Goal: Information Seeking & Learning: Learn about a topic

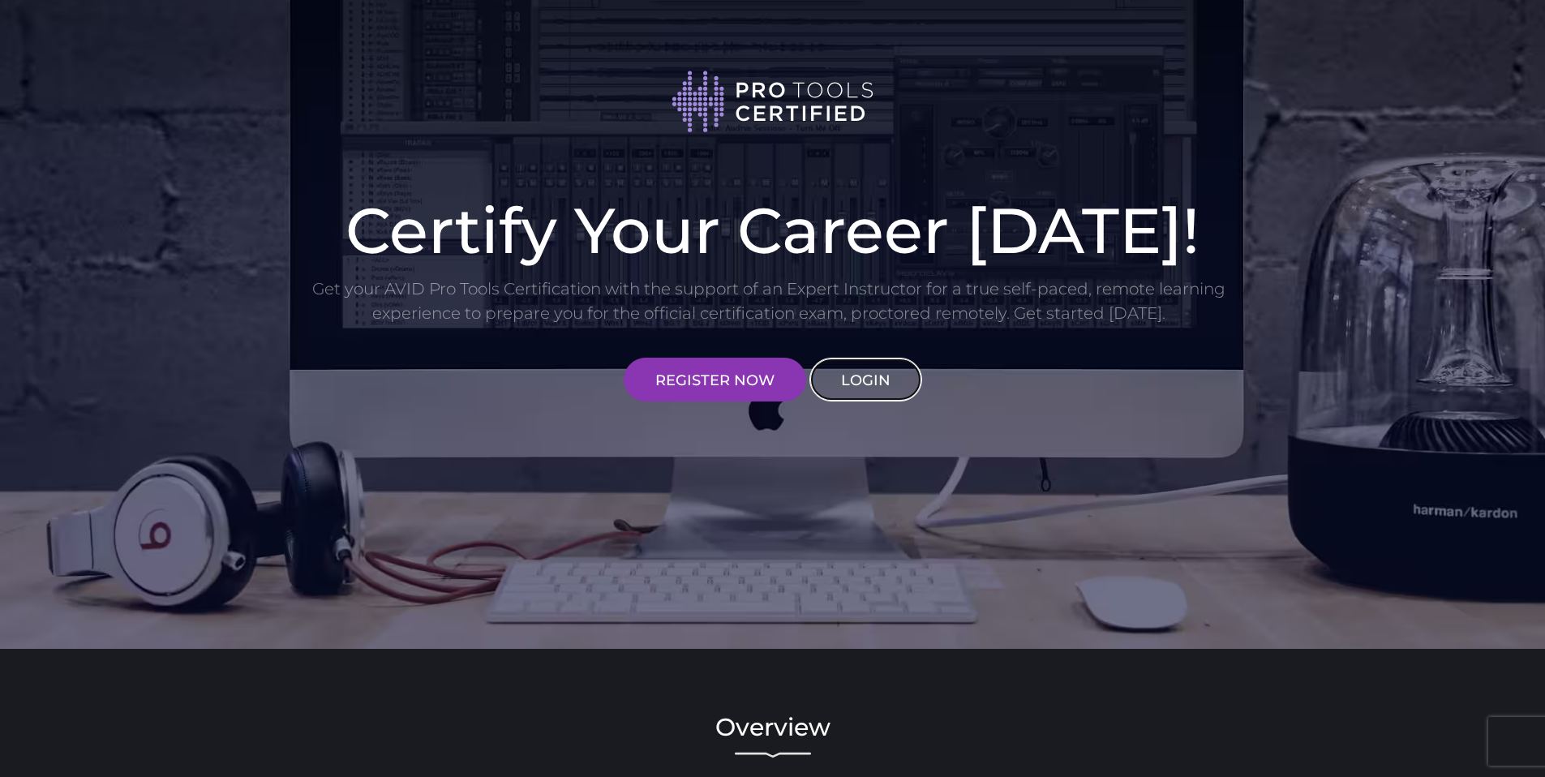
click at [849, 381] on link "LOGIN" at bounding box center [866, 380] width 113 height 44
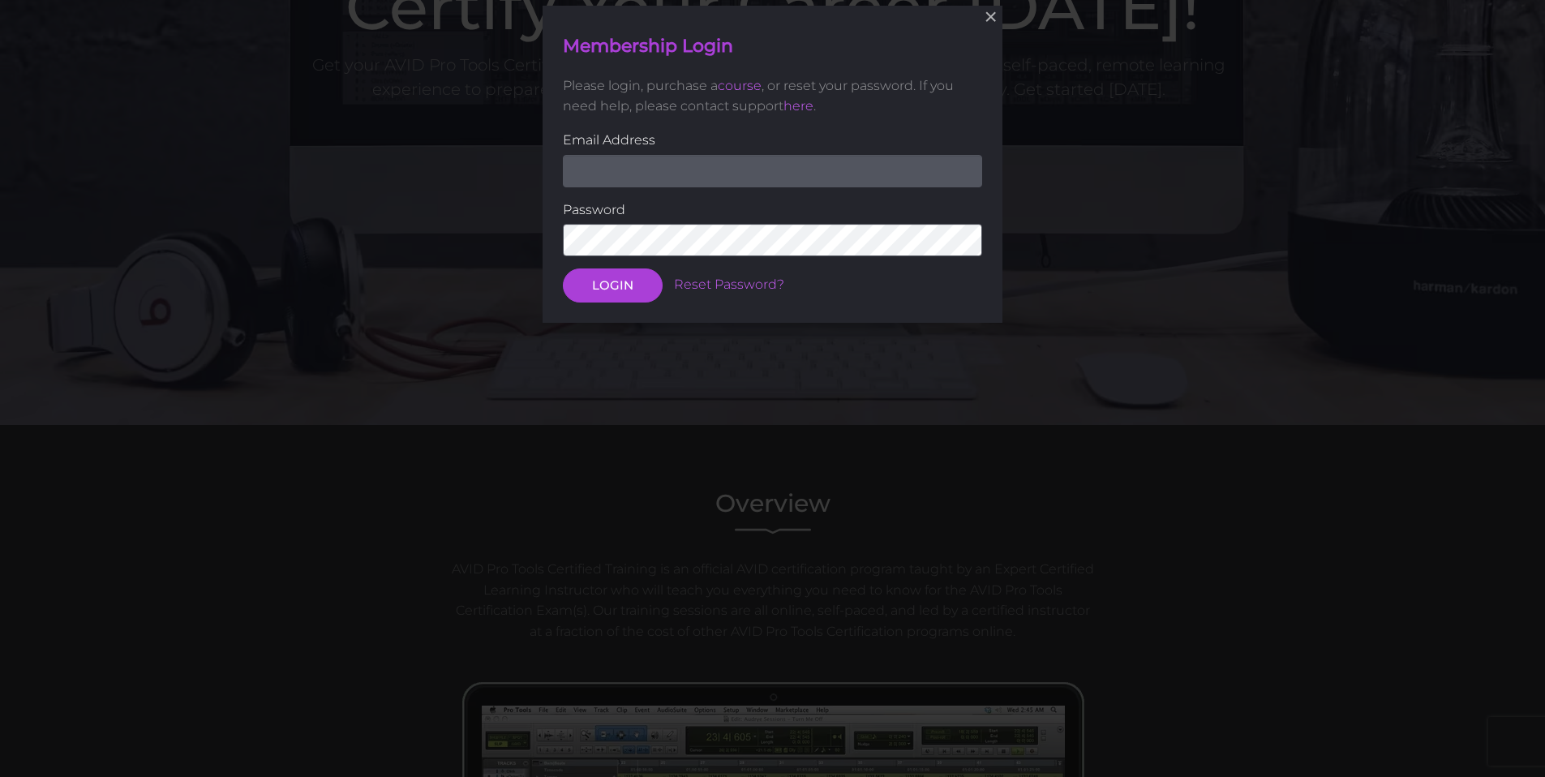
scroll to position [225, 0]
click at [833, 165] on input "email" at bounding box center [772, 170] width 419 height 32
type input "[EMAIL_ADDRESS][DOMAIN_NAME]"
click at [563, 268] on button "LOGIN" at bounding box center [613, 285] width 100 height 34
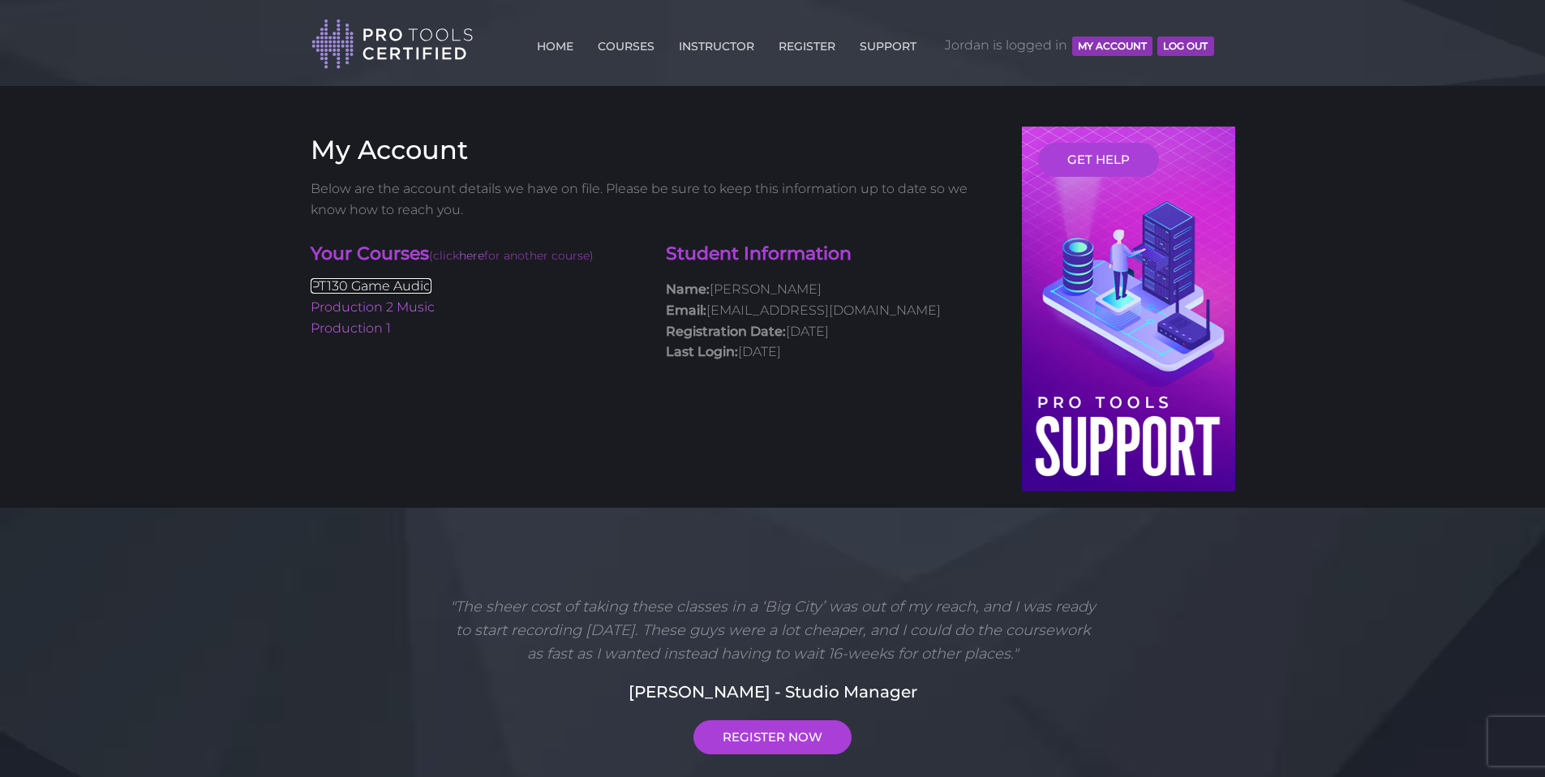
click at [393, 290] on link "PT130 Game Audio" at bounding box center [371, 285] width 121 height 15
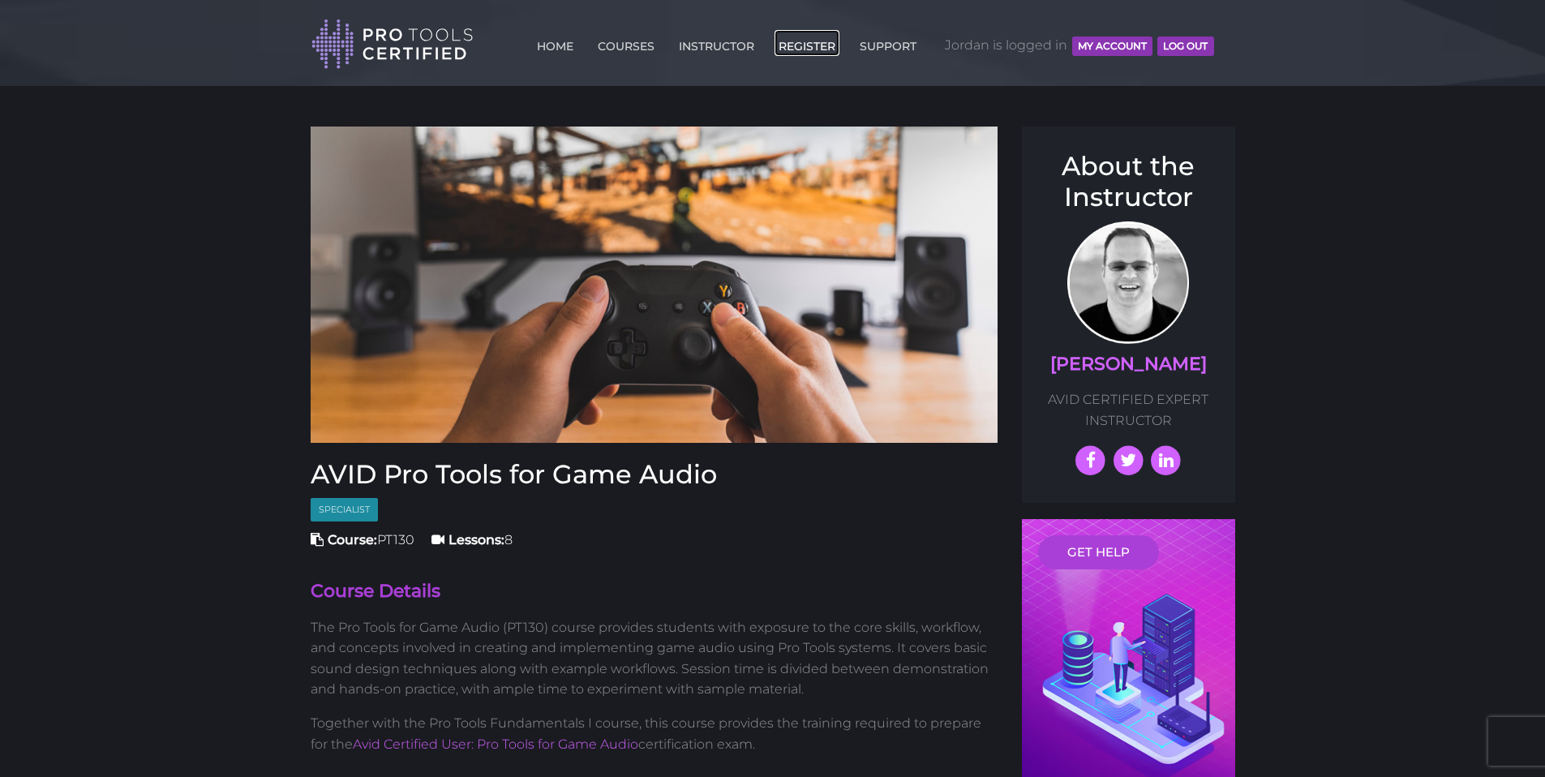
click at [790, 49] on link "REGISTER" at bounding box center [807, 43] width 65 height 26
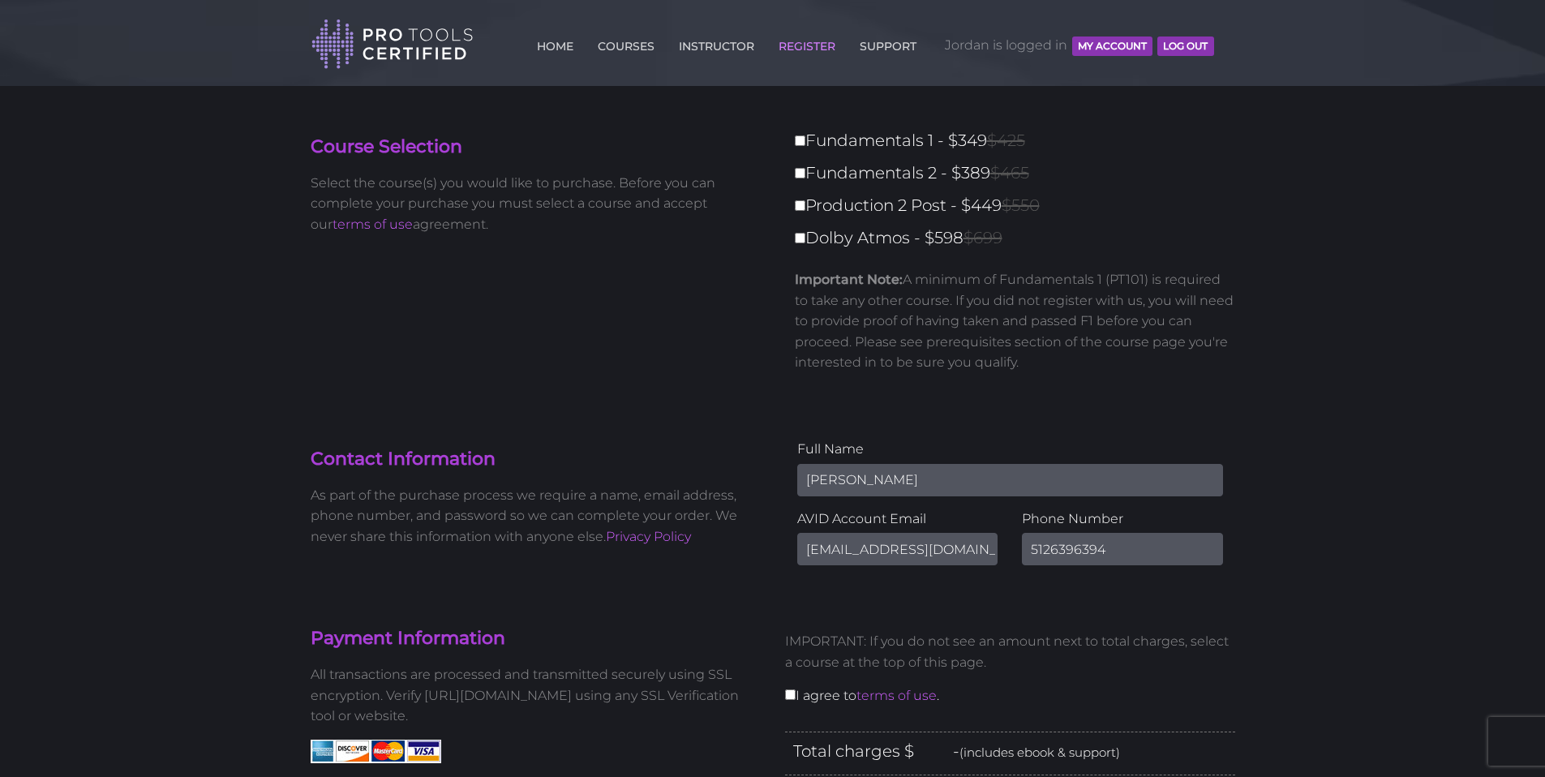
click at [1089, 53] on button "MY ACCOUNT" at bounding box center [1112, 46] width 80 height 19
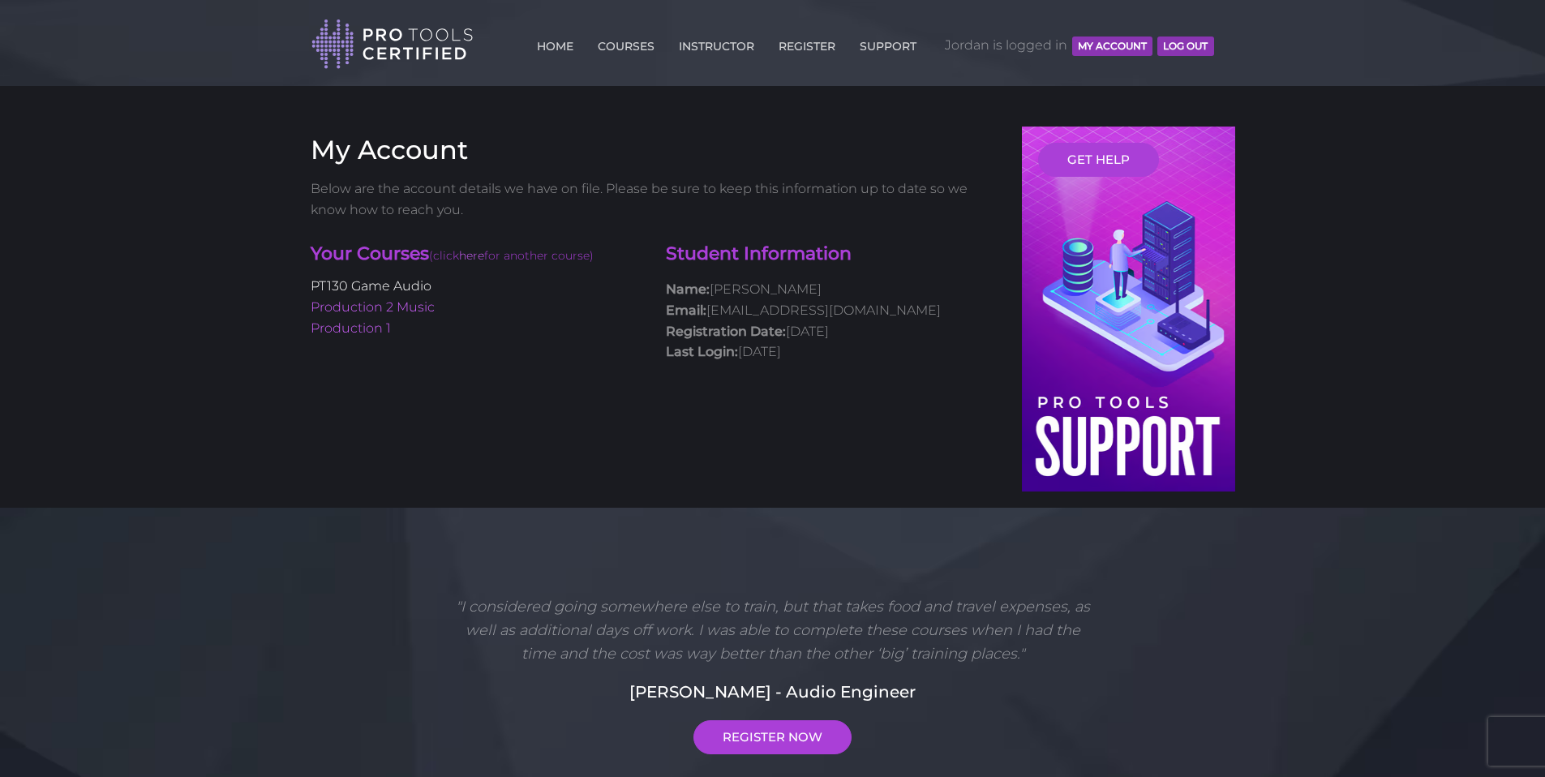
click at [361, 289] on link "PT130 Game Audio" at bounding box center [371, 285] width 121 height 15
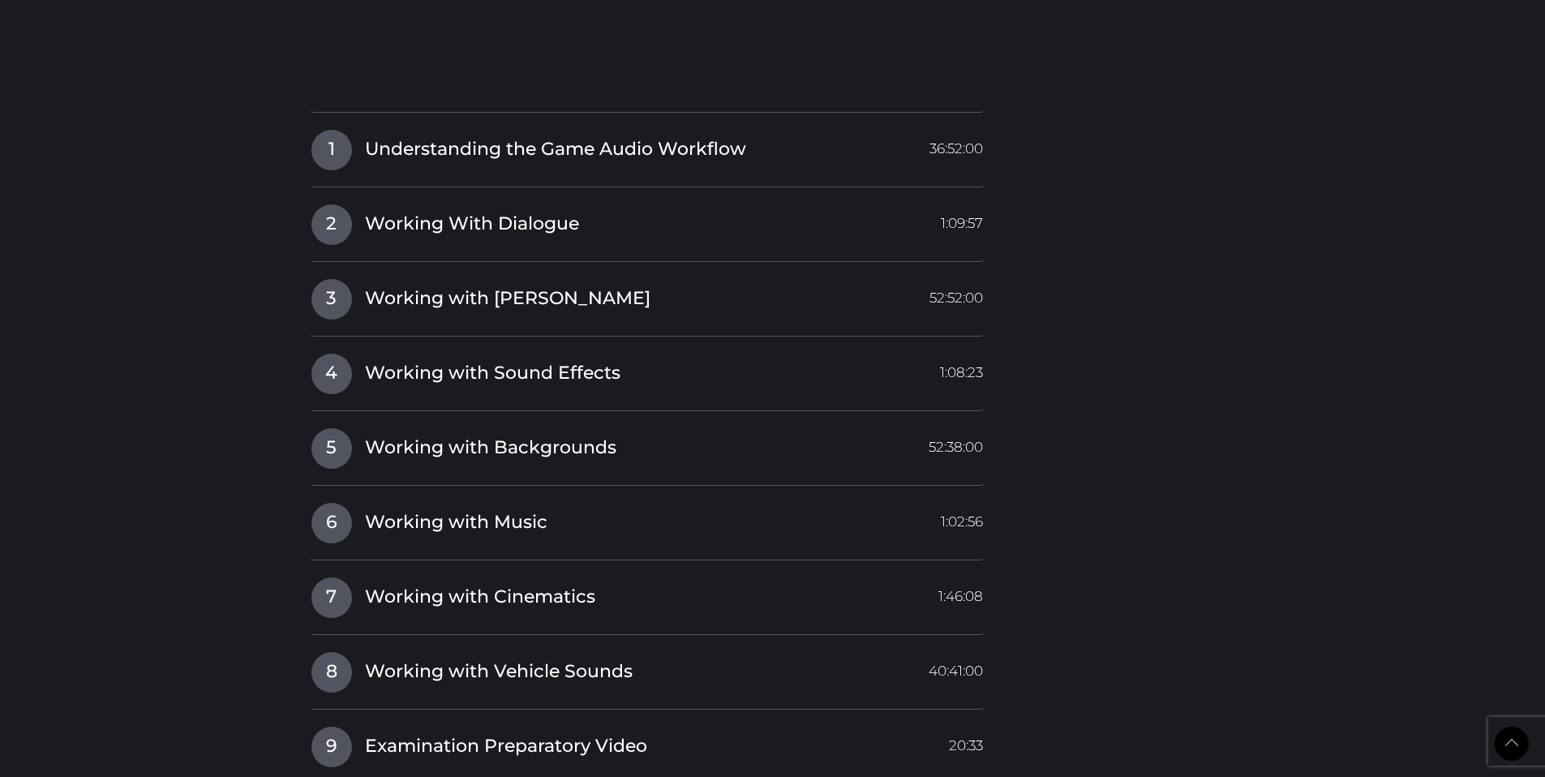
scroll to position [1947, 0]
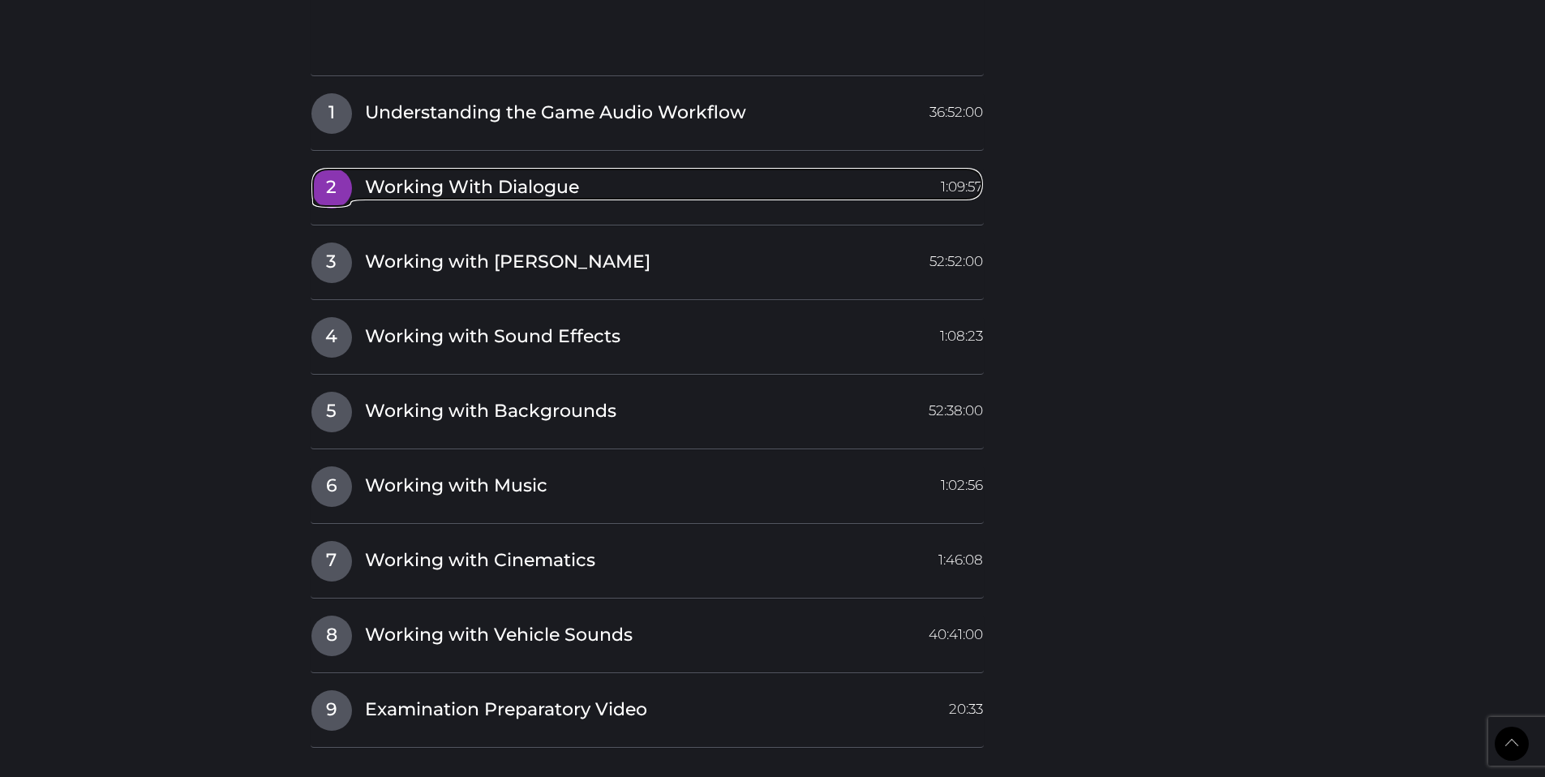
click at [442, 182] on span "Working With Dialogue" at bounding box center [472, 187] width 214 height 25
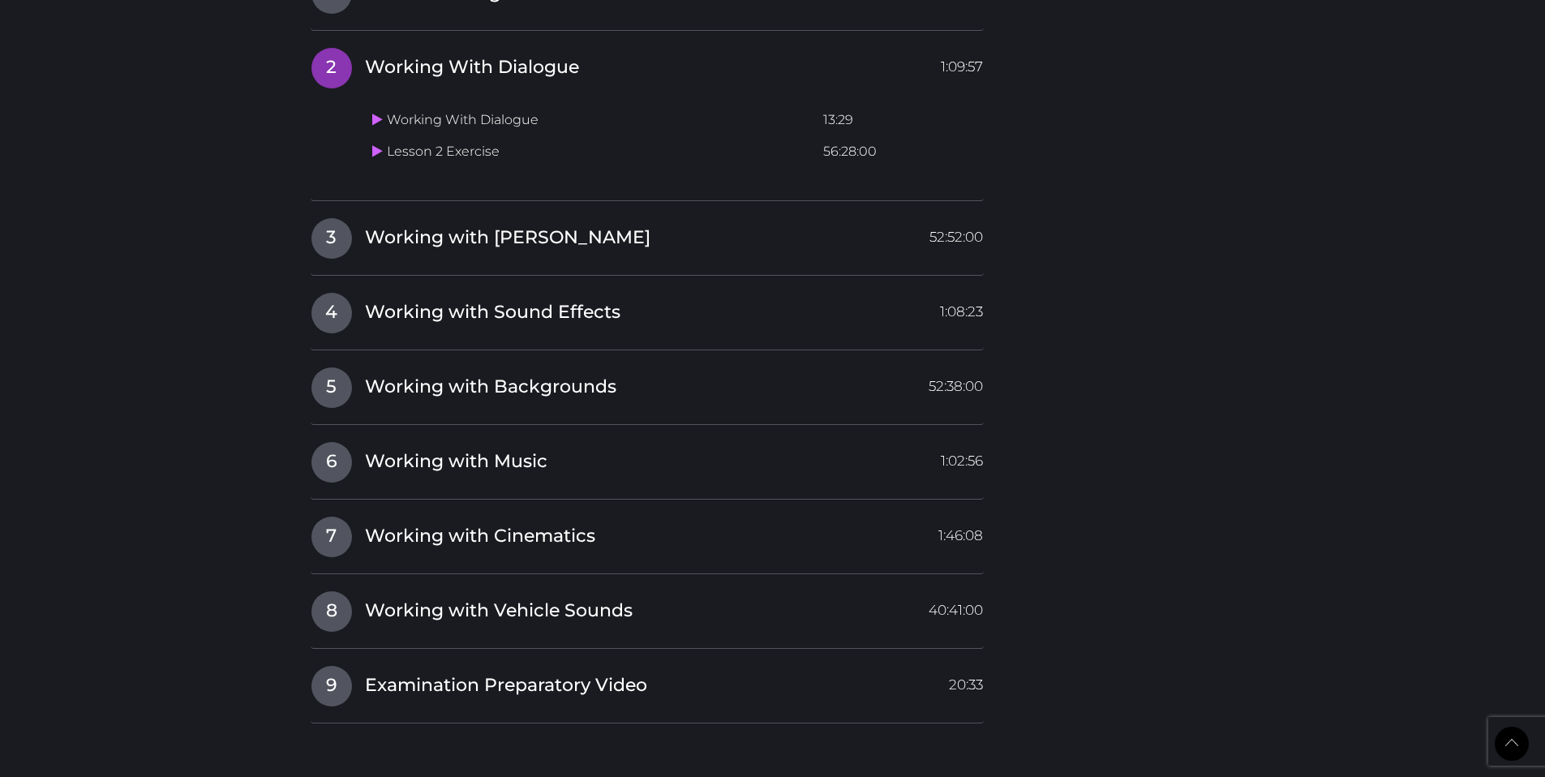
scroll to position [1655, 0]
